Goal: Task Accomplishment & Management: Manage account settings

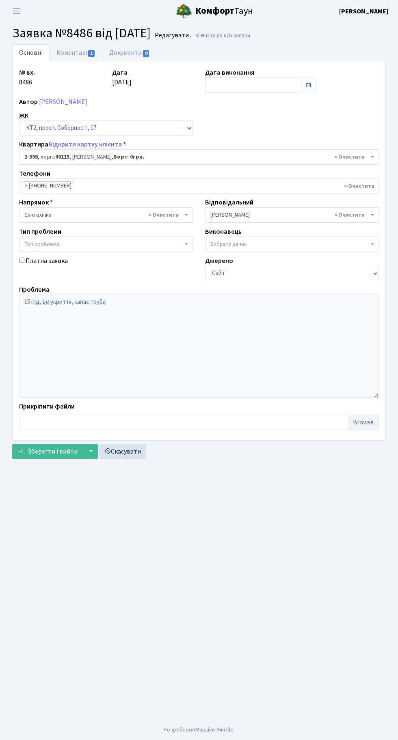
select select "12609"
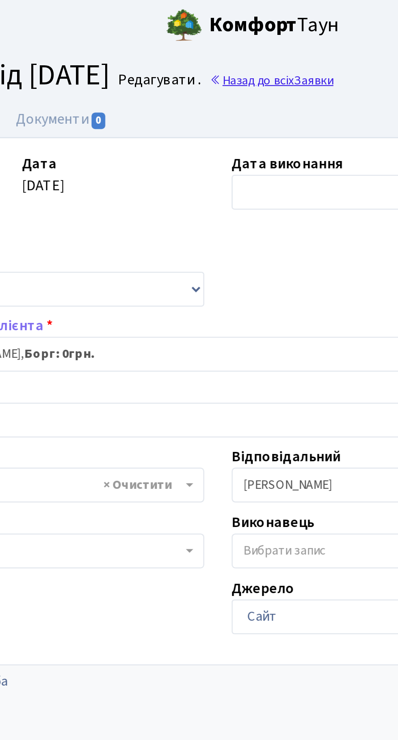
click at [248, 32] on link "Назад до всіх Заявки" at bounding box center [222, 36] width 55 height 8
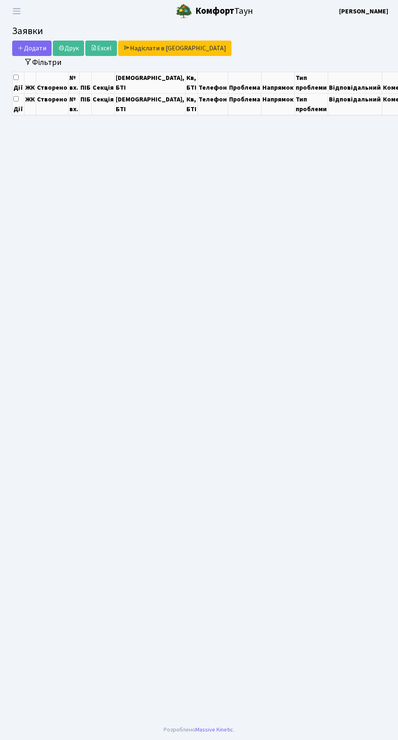
select select "25"
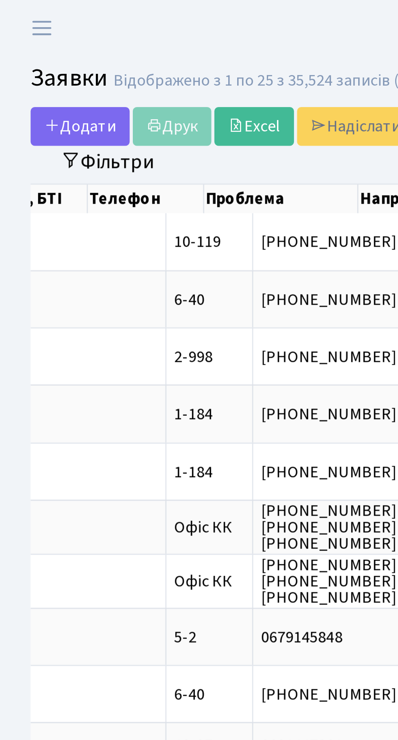
scroll to position [0, 316]
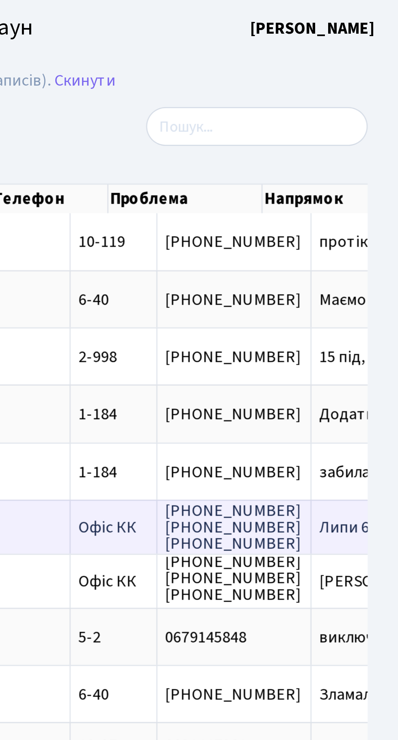
click at [366, 210] on span "Липи 6 прим.290[...]" at bounding box center [393, 209] width 55 height 9
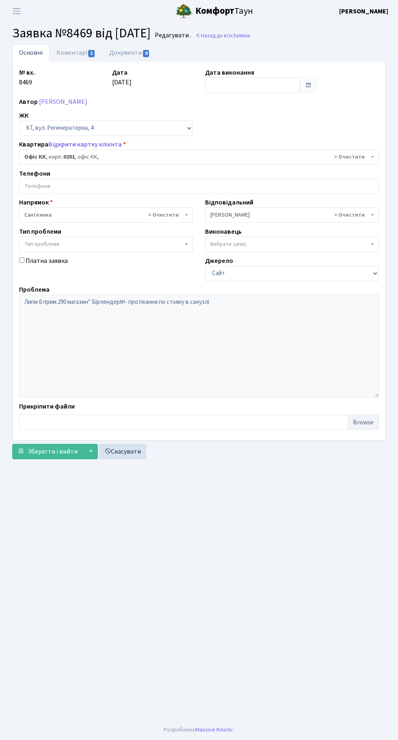
select select "4"
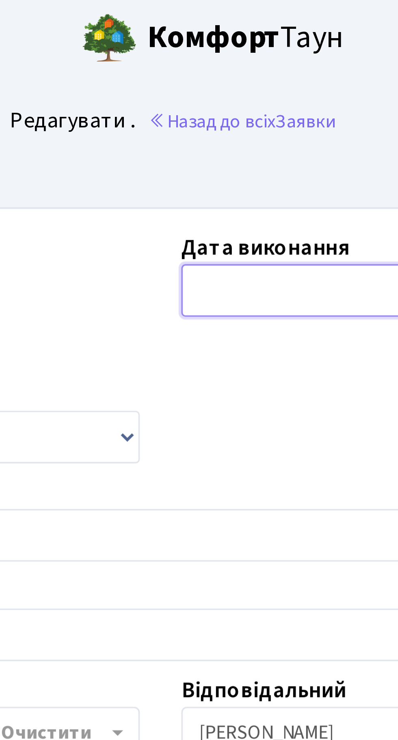
click at [229, 83] on input "text" at bounding box center [252, 84] width 95 height 15
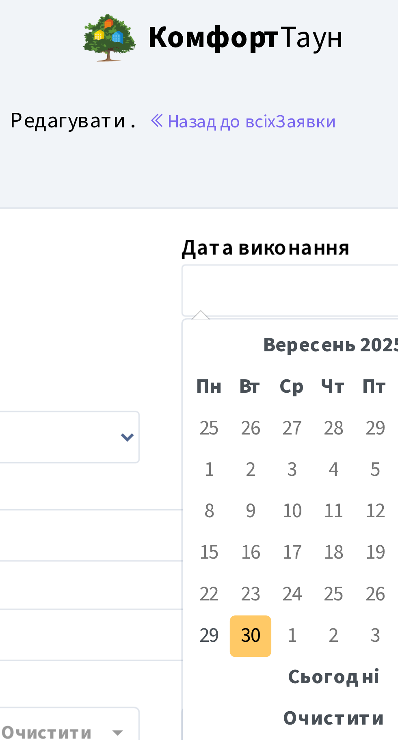
click at [224, 186] on td "30" at bounding box center [225, 187] width 12 height 12
type input "[DATE]"
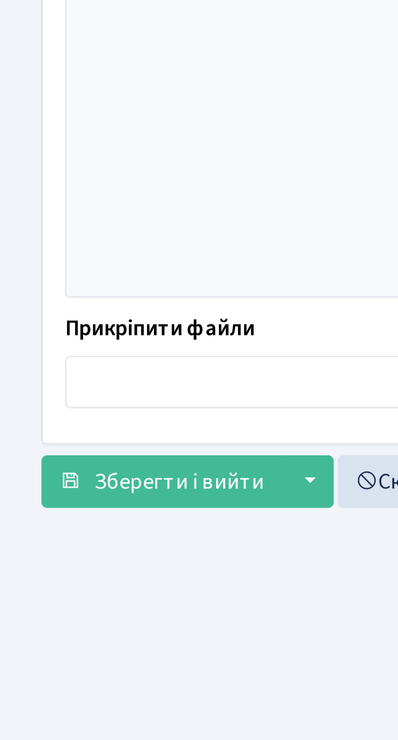
click at [39, 506] on main "Admin Заявки Редагувати Заявка №8469 від 29.09.2025 Редагувати . Назад до всіх …" at bounding box center [199, 370] width 398 height 697
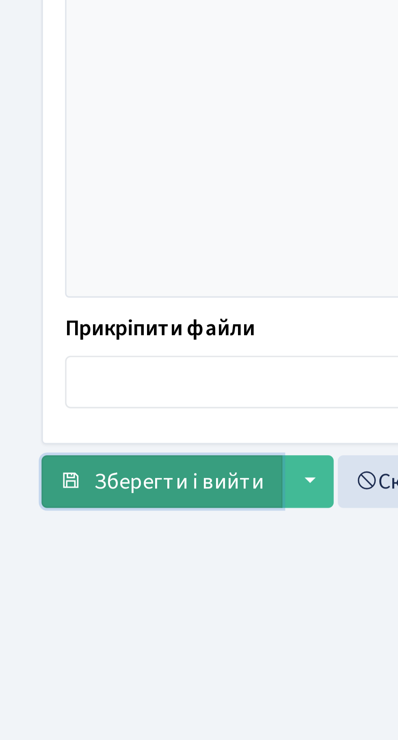
click at [58, 449] on span "Зберегти і вийти" at bounding box center [53, 451] width 50 height 9
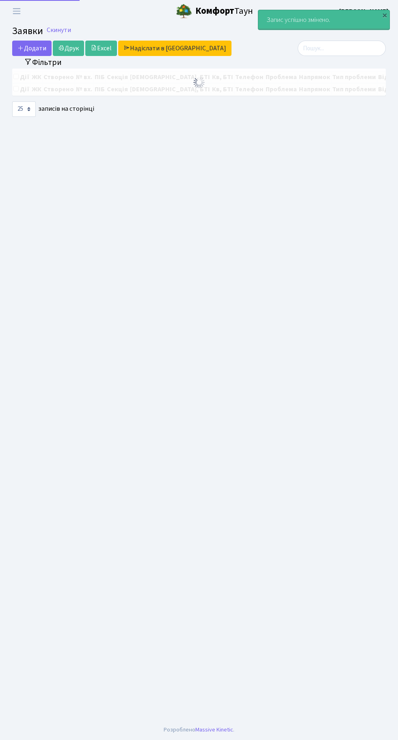
select select "25"
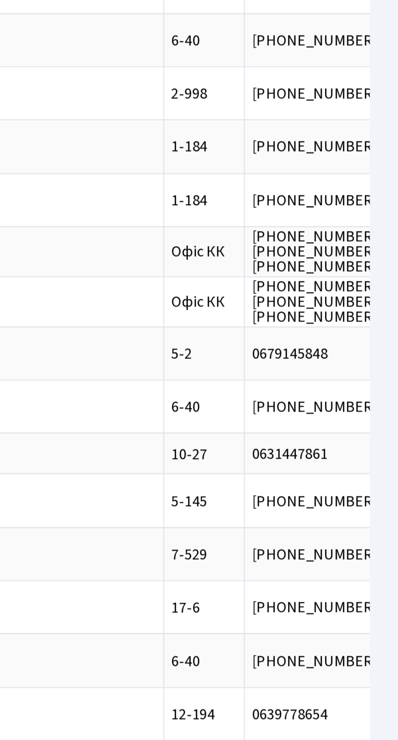
scroll to position [0, 84]
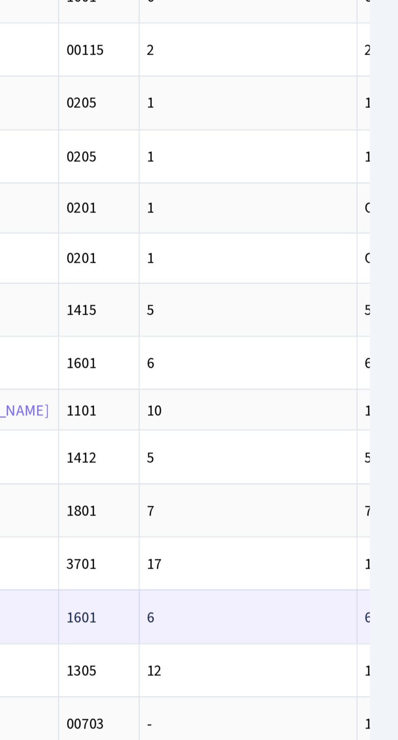
click at [383, 381] on span "6-40" at bounding box center [389, 385] width 12 height 9
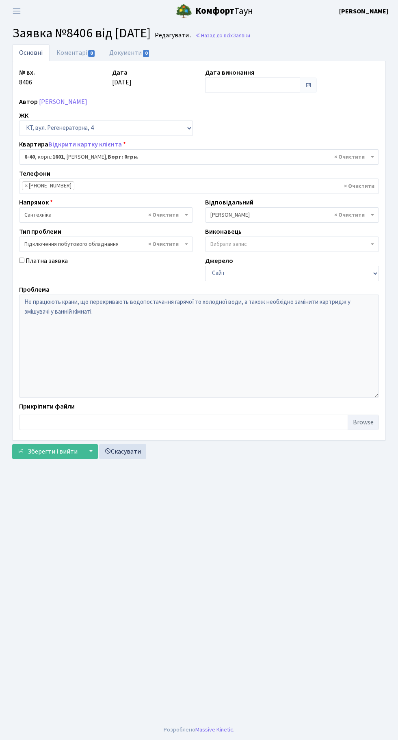
select select "5220"
select select "21"
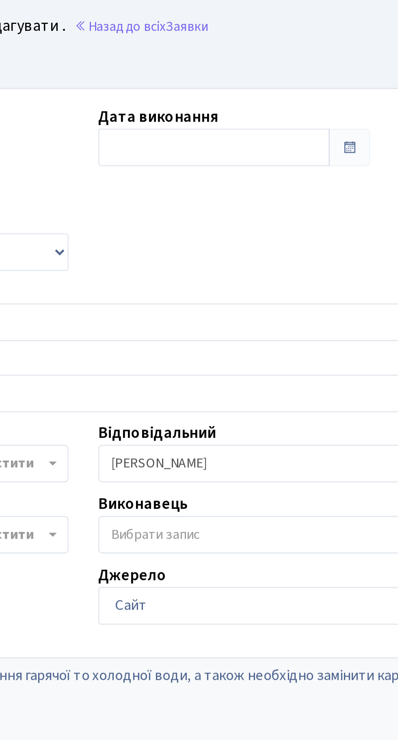
scroll to position [1, 0]
click at [252, 81] on input "text" at bounding box center [252, 84] width 95 height 15
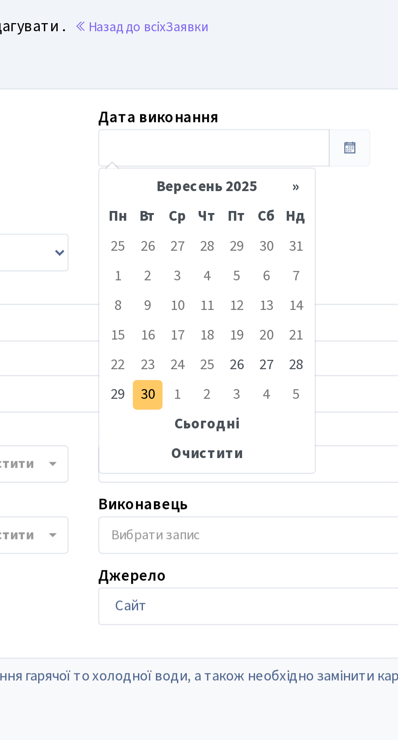
click at [223, 186] on td "30" at bounding box center [225, 187] width 12 height 12
type input "[DATE]"
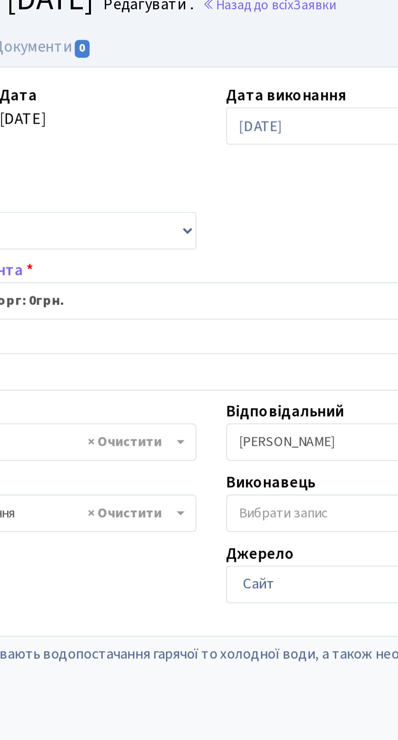
scroll to position [0, 0]
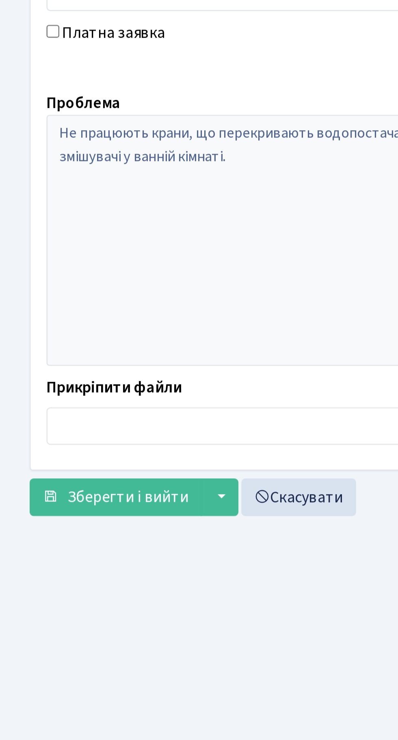
click at [64, 502] on main "Admin Заявки Редагувати Заявка №8406 від 26.09.2025 Редагувати . Назад до всіх …" at bounding box center [199, 370] width 398 height 697
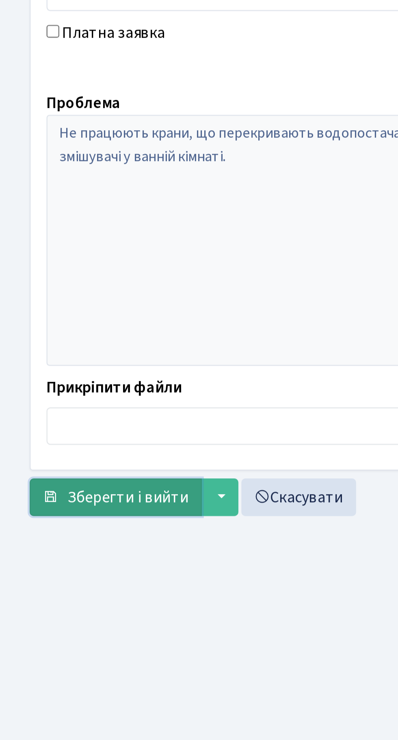
click at [54, 453] on span "Зберегти і вийти" at bounding box center [53, 451] width 50 height 9
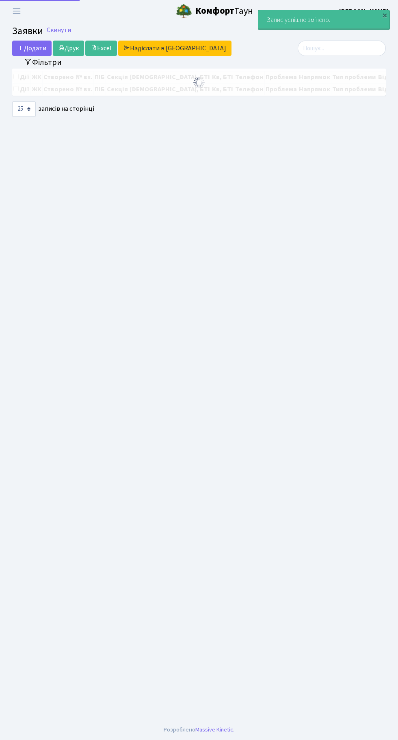
select select "25"
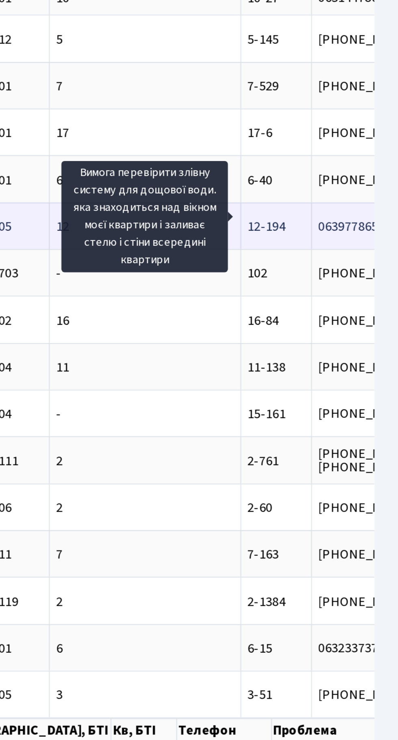
scroll to position [0, 60]
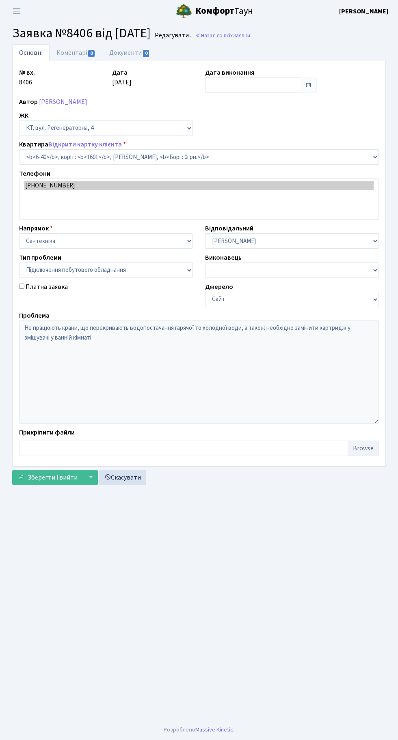
select select "5220"
select select "21"
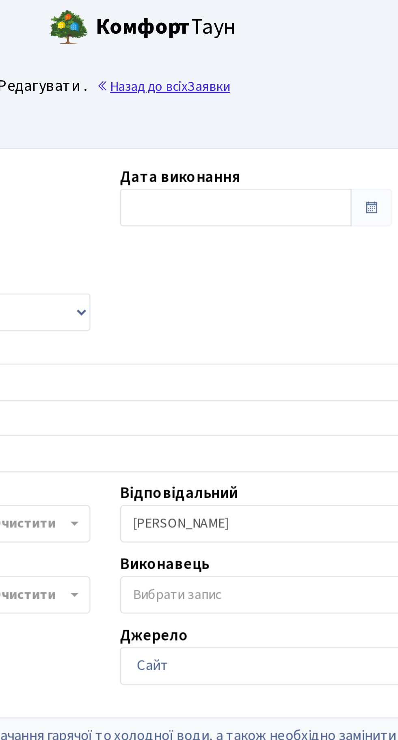
click at [250, 39] on link "Назад до всіх Заявки" at bounding box center [222, 36] width 55 height 8
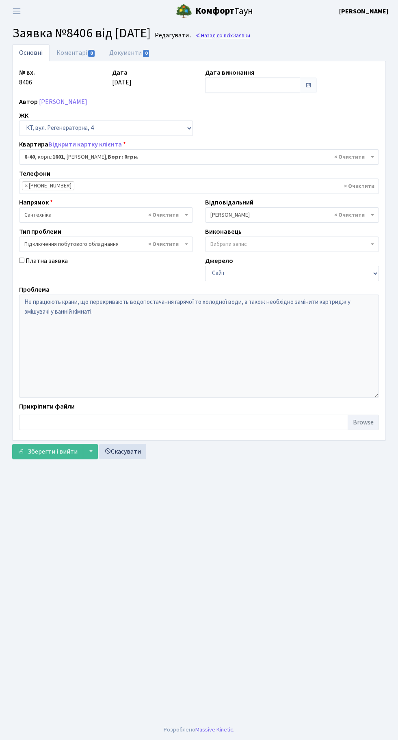
scroll to position [5, 0]
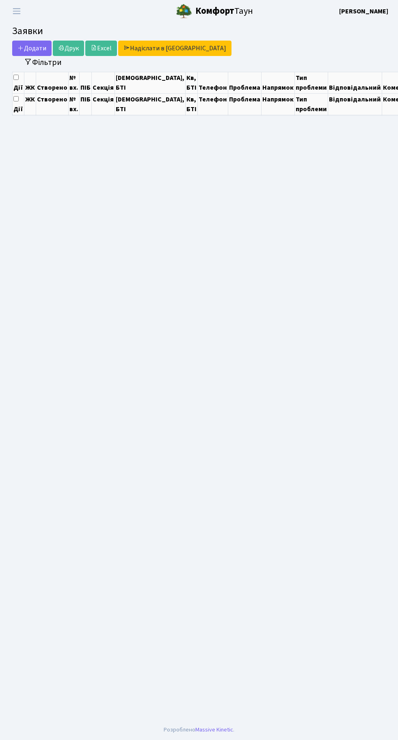
select select "25"
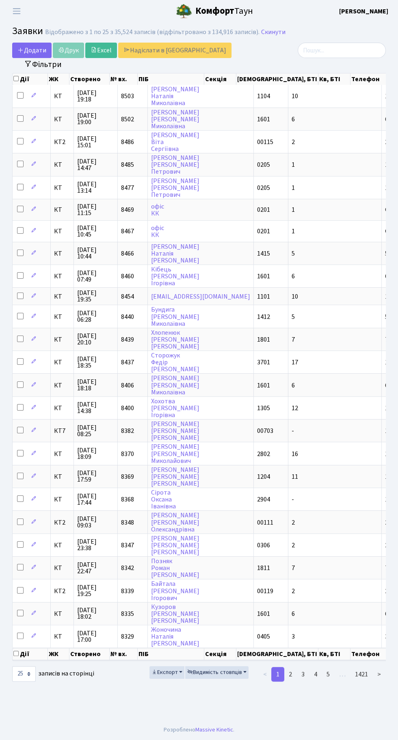
click at [178, 720] on main "Admin Заявки Список Заявки Відображено з 1 по 25 з 35,524 записів (відфільтрова…" at bounding box center [199, 370] width 398 height 697
click at [180, 720] on main "Admin Заявки Список Заявки Відображено з 1 по 25 з 35,524 записів (відфільтрова…" at bounding box center [199, 370] width 398 height 697
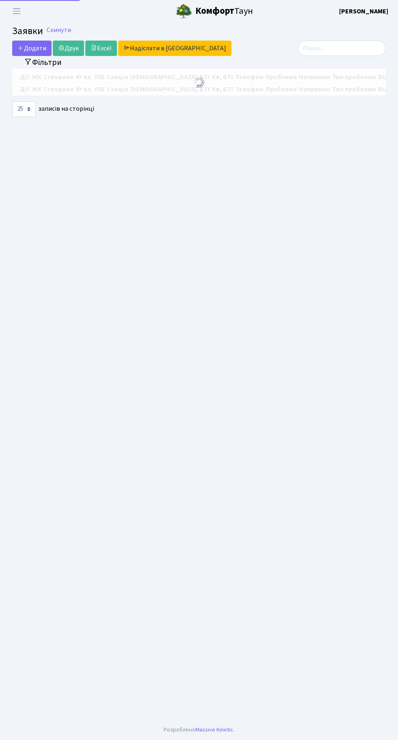
select select "25"
